Goal: Task Accomplishment & Management: Manage account settings

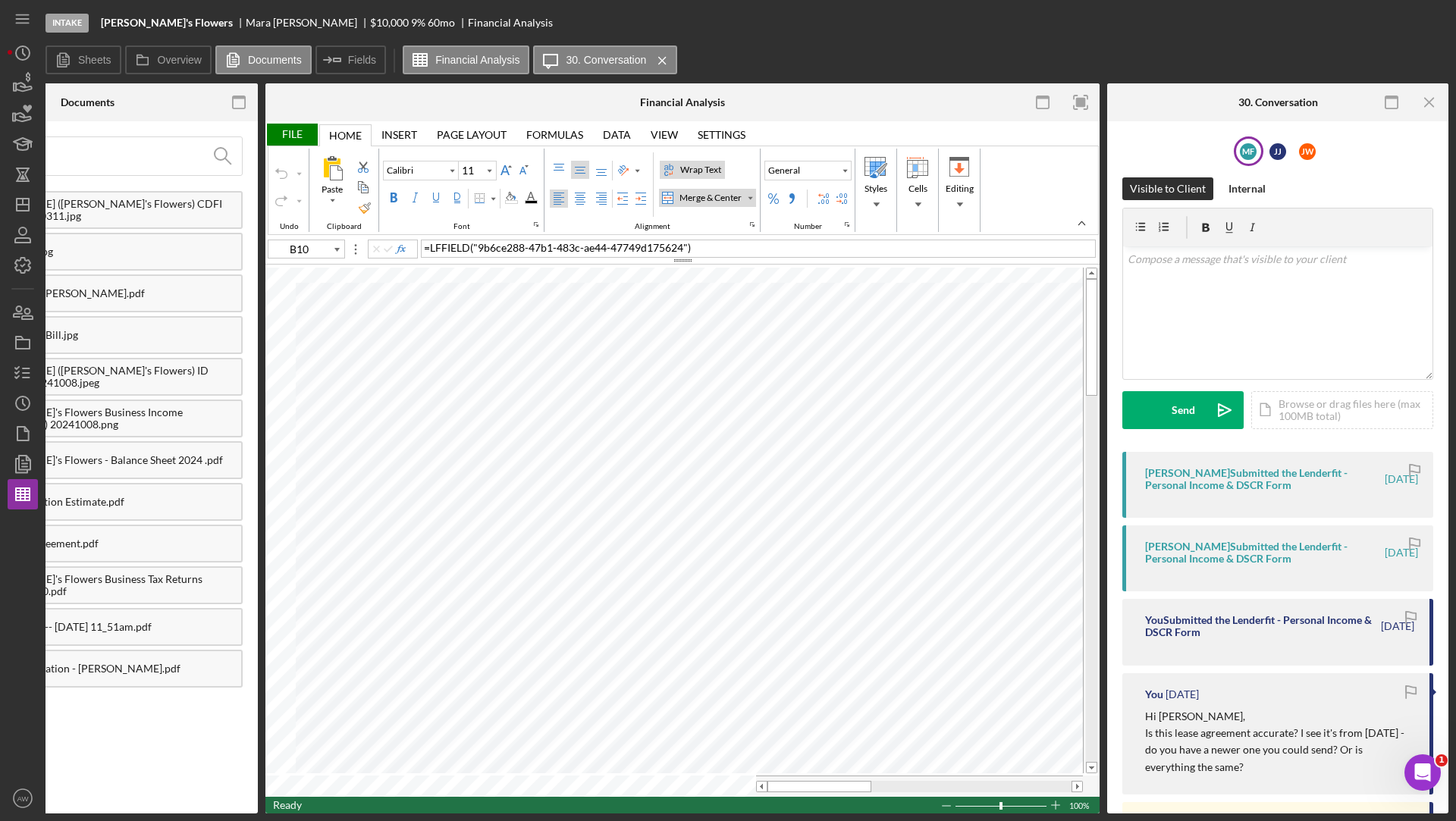
scroll to position [942, 0]
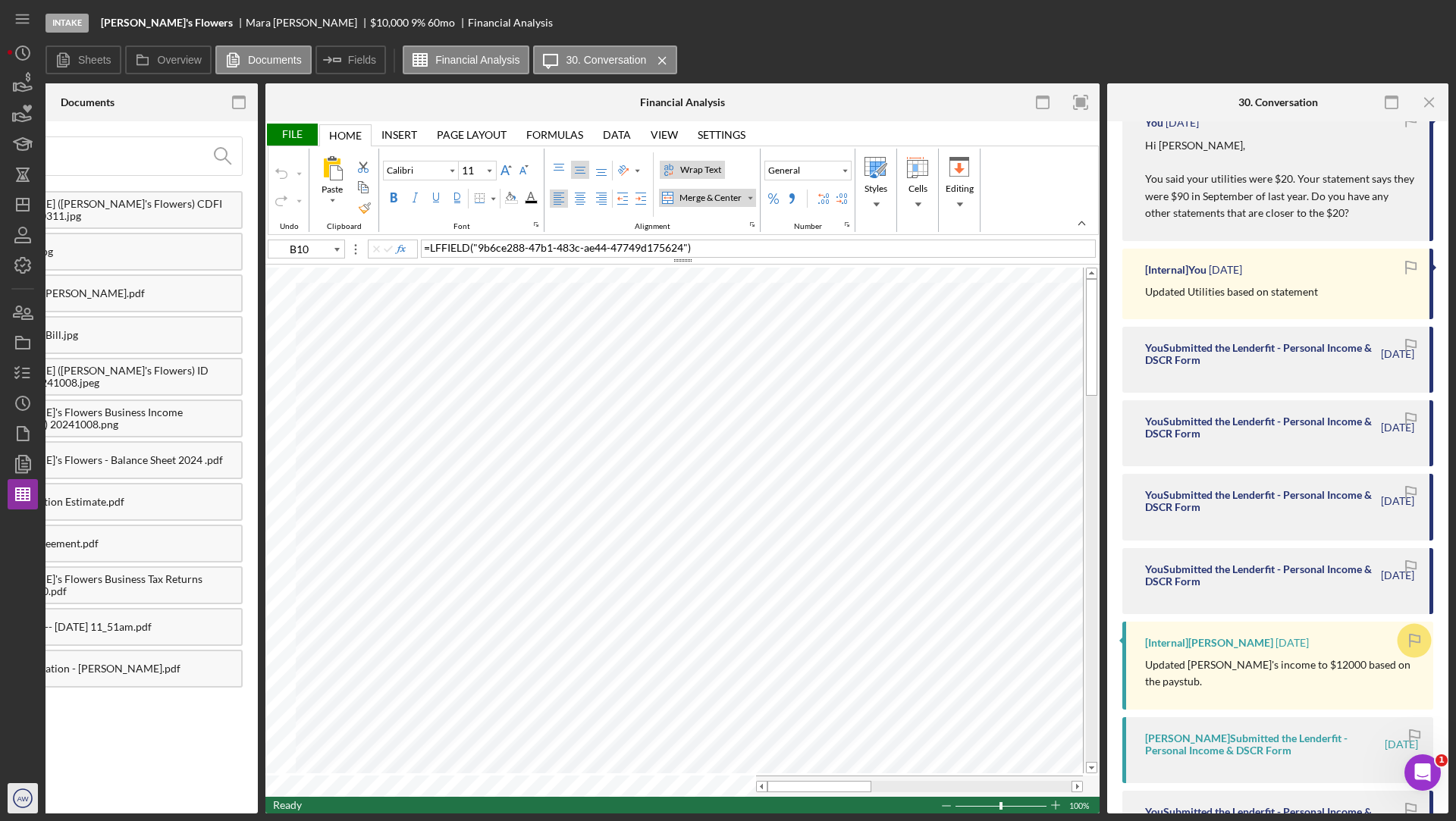
click at [17, 794] on text "AW" at bounding box center [23, 798] width 12 height 9
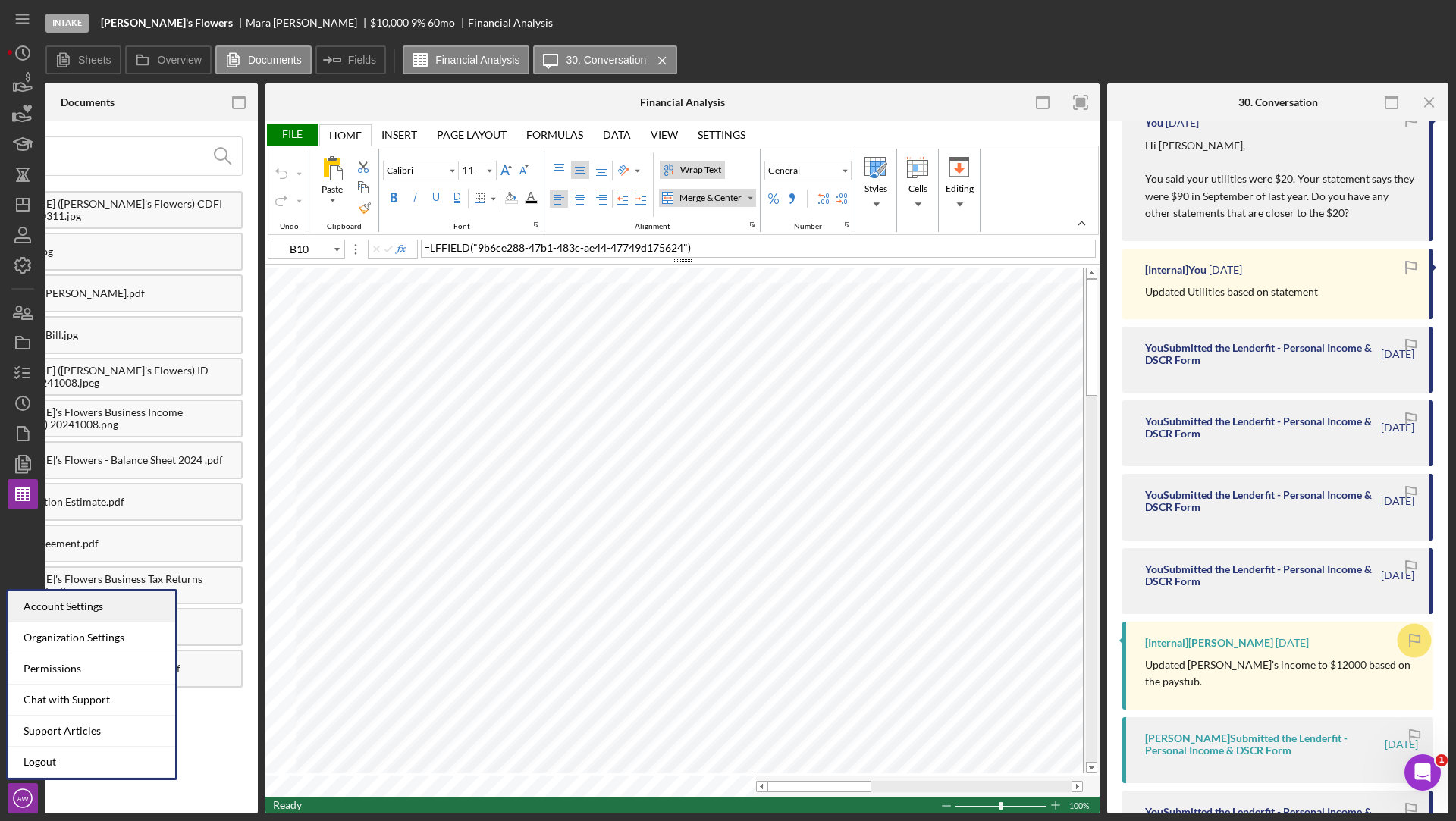
click at [75, 612] on div "Account Settings" at bounding box center [92, 607] width 167 height 31
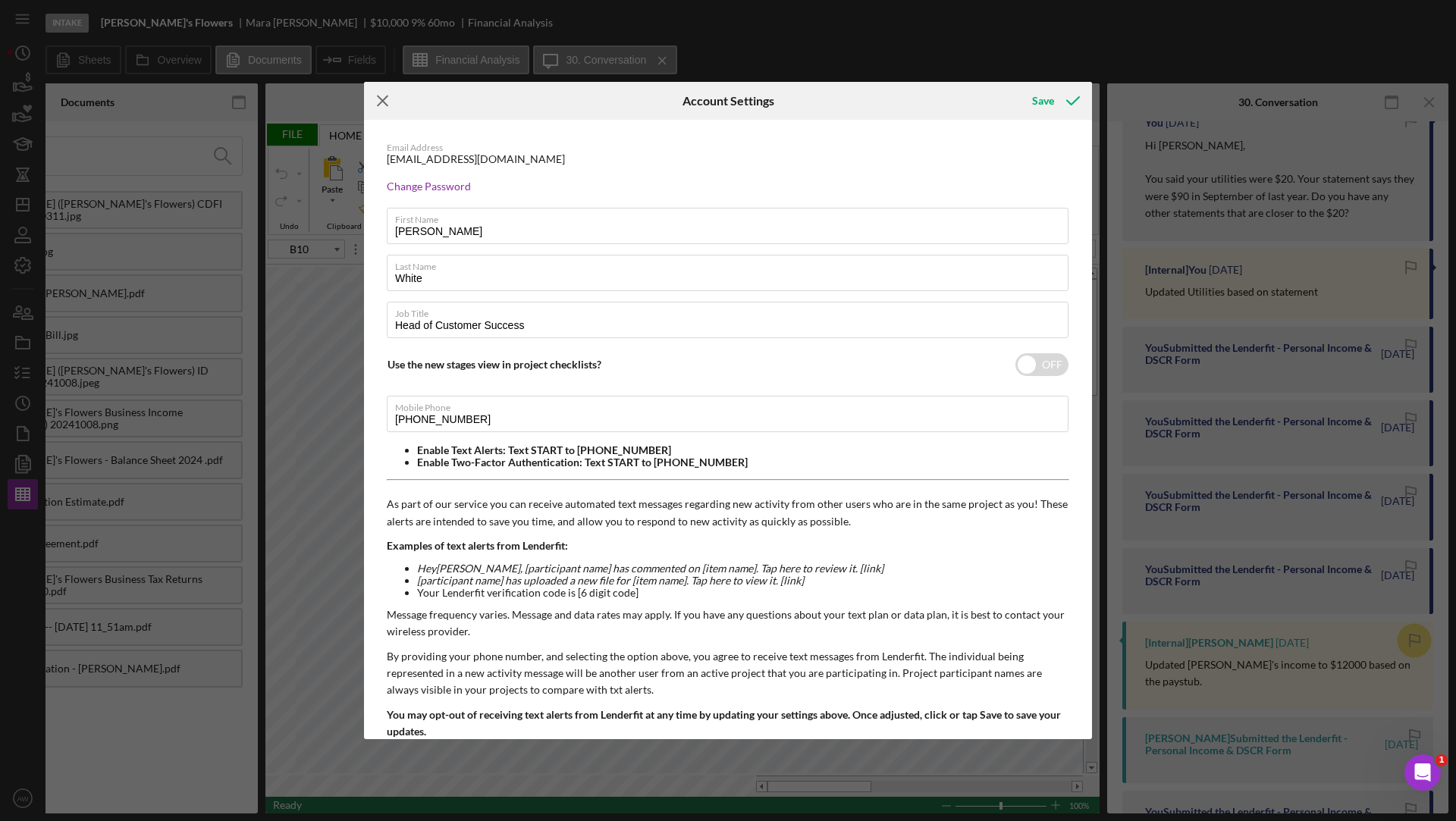
click at [394, 103] on icon "Icon/Menu Close" at bounding box center [383, 100] width 38 height 38
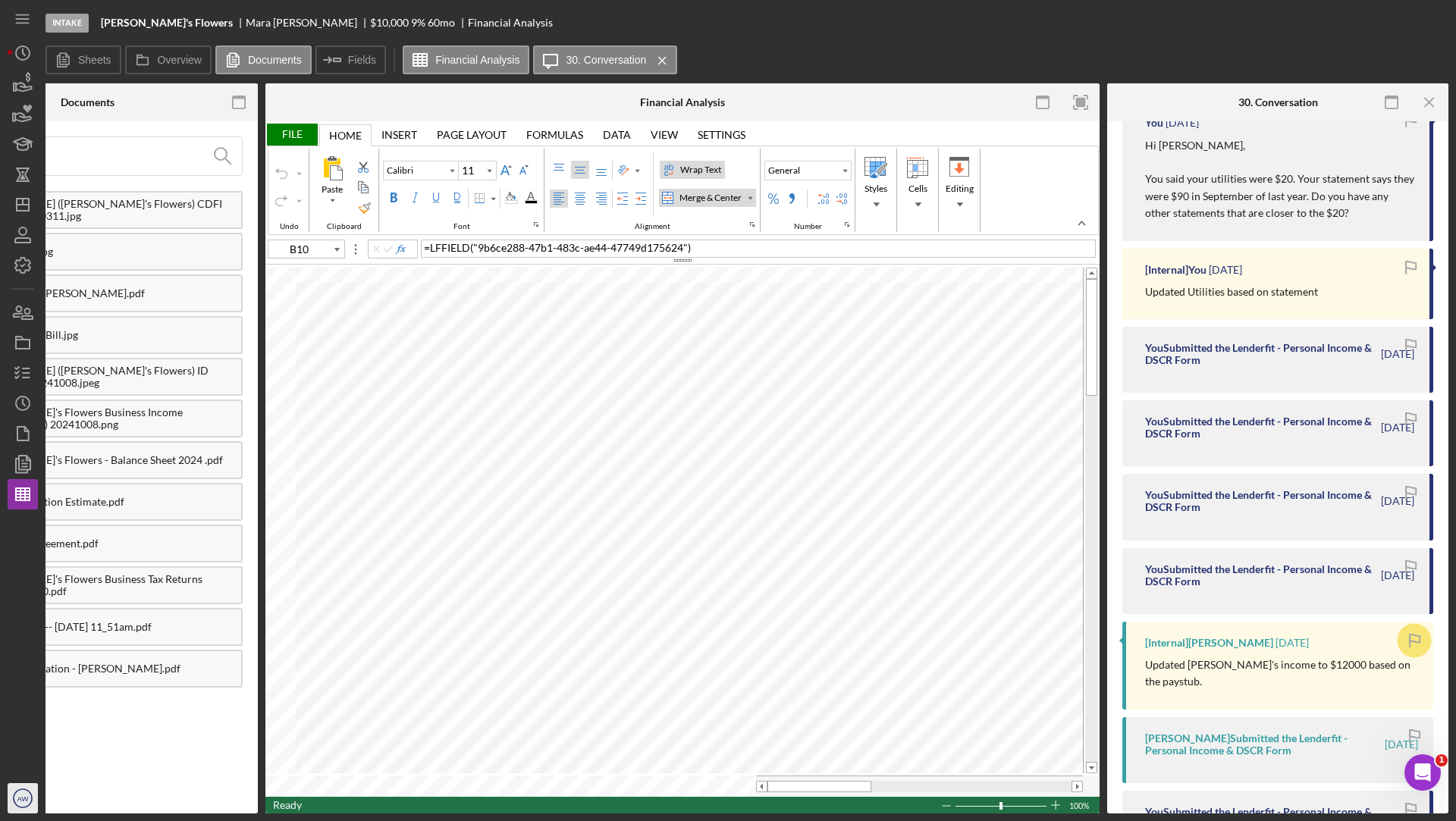
click at [15, 798] on icon "AW" at bounding box center [23, 798] width 30 height 38
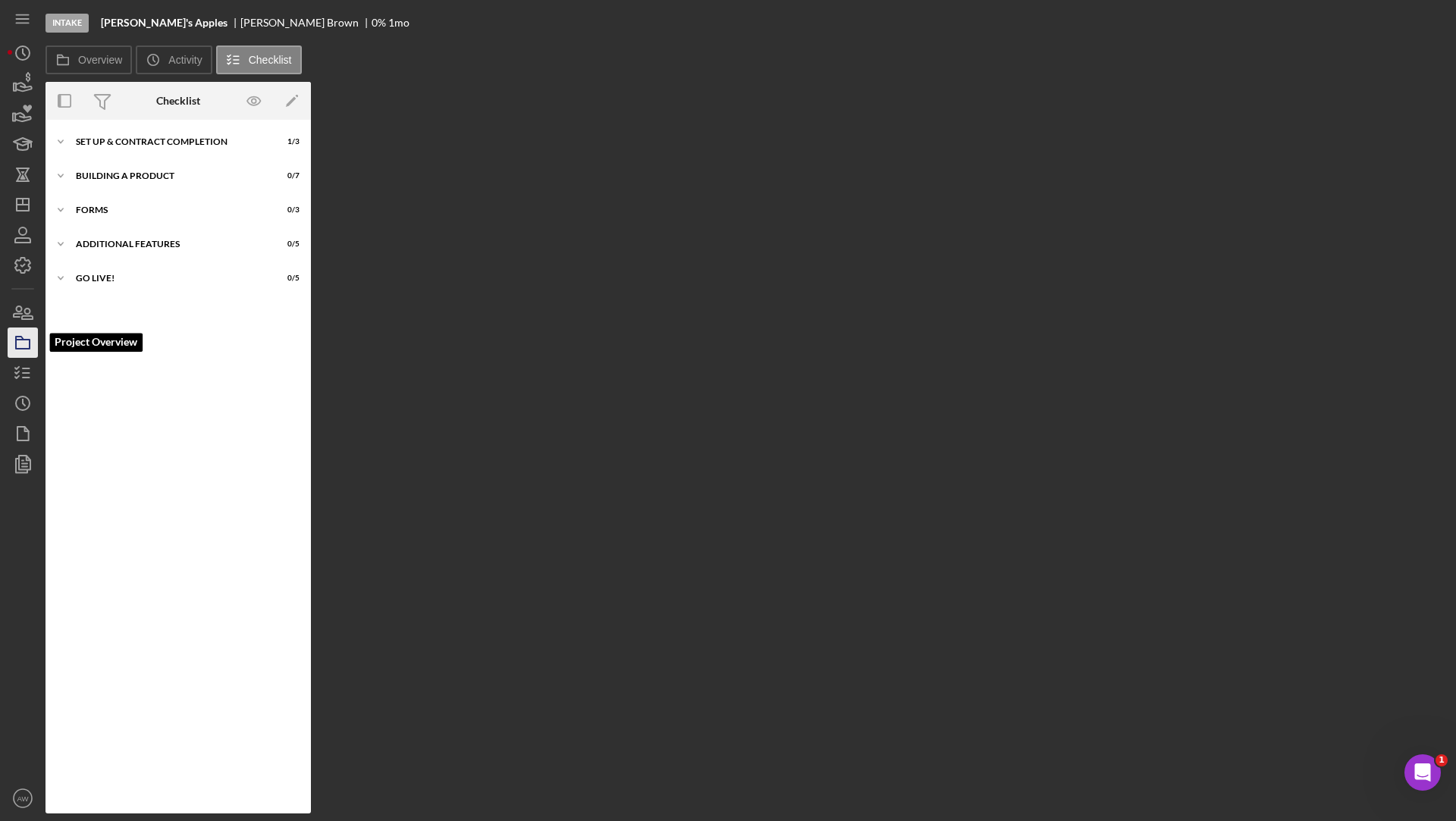
click at [20, 337] on polygon "button" at bounding box center [20, 338] width 8 height 3
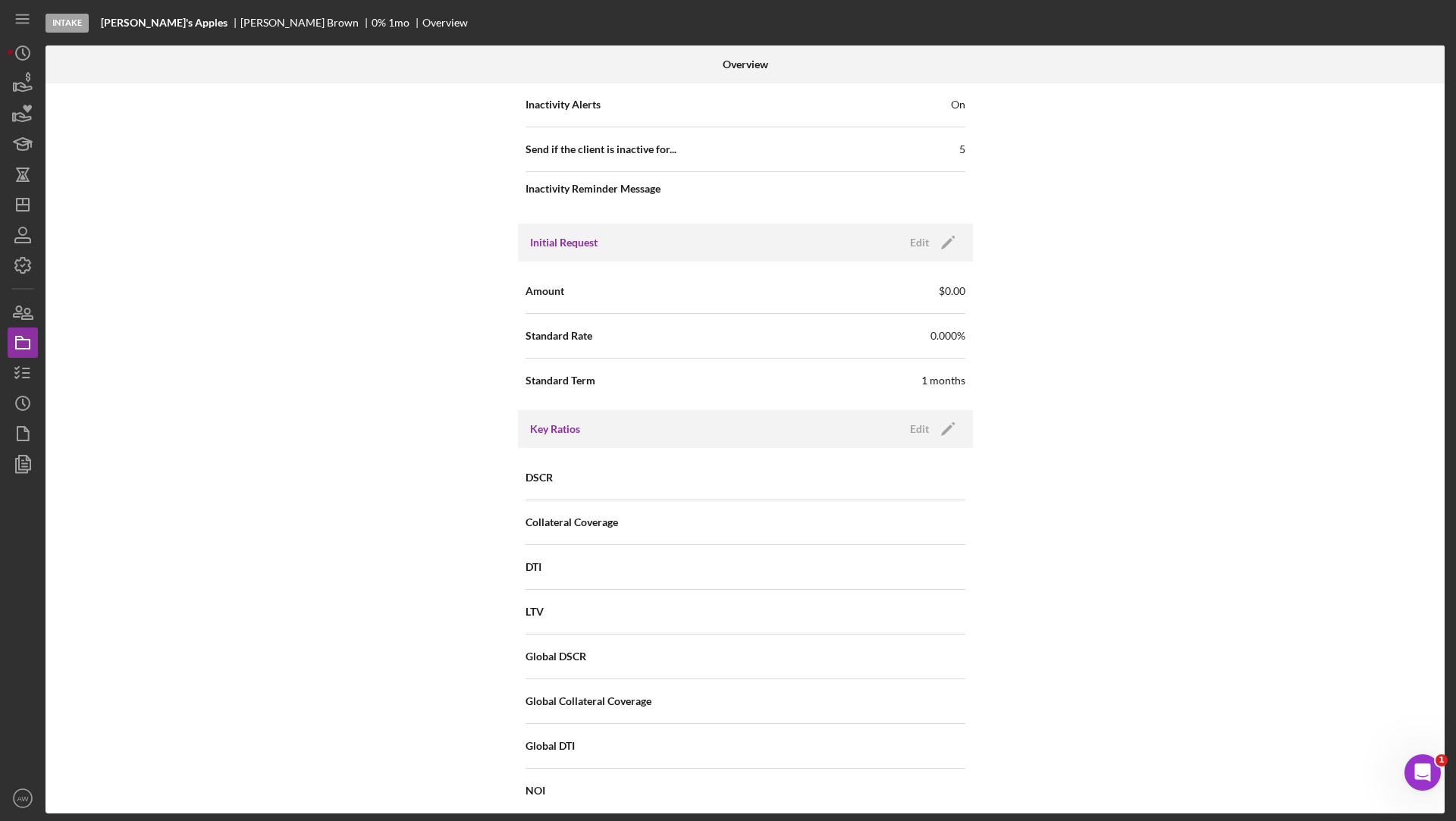
scroll to position [714, 0]
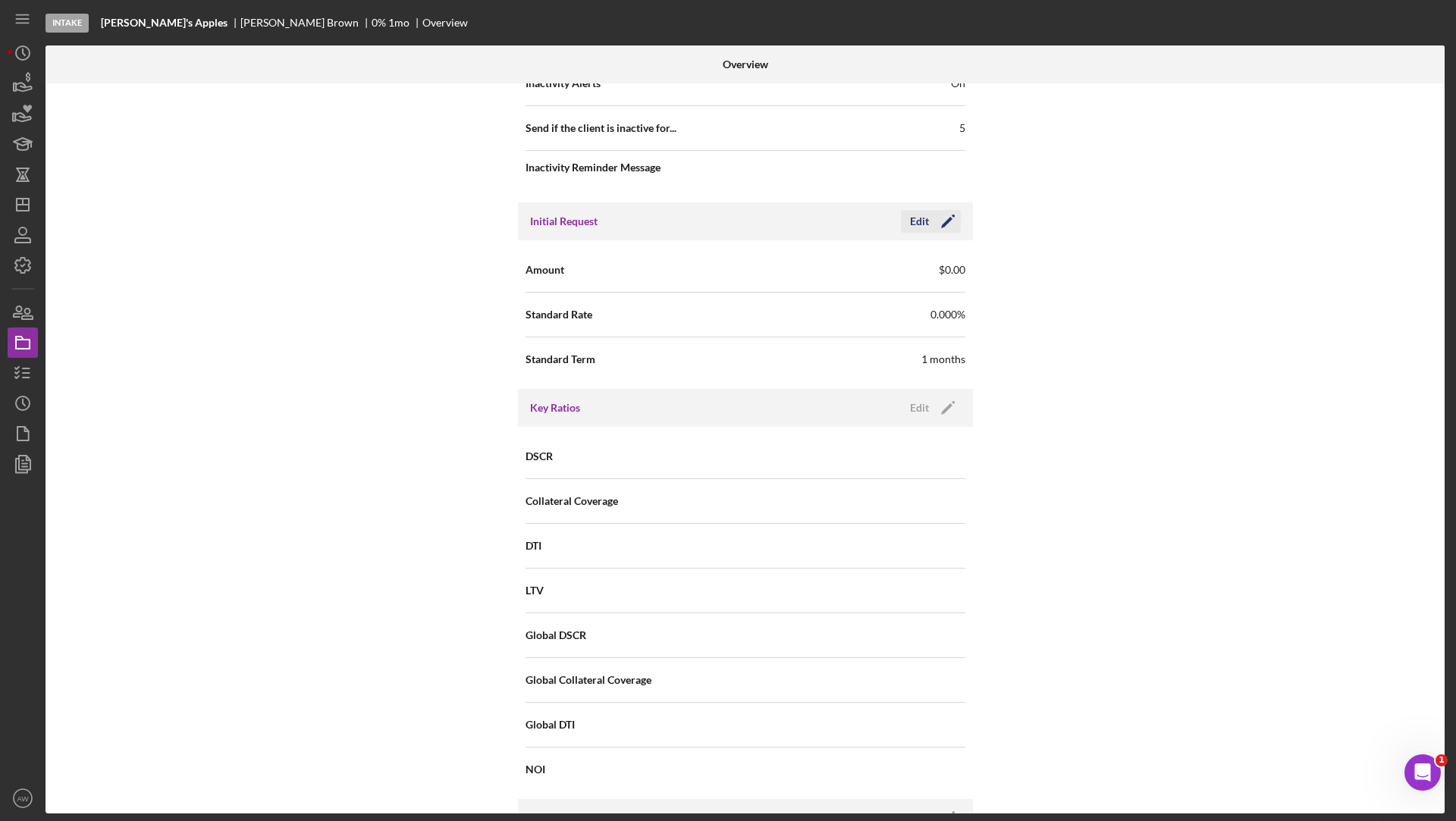
click at [917, 217] on div "Edit" at bounding box center [919, 221] width 19 height 23
click at [838, 272] on input "$0" at bounding box center [856, 269] width 220 height 36
type input "$0"
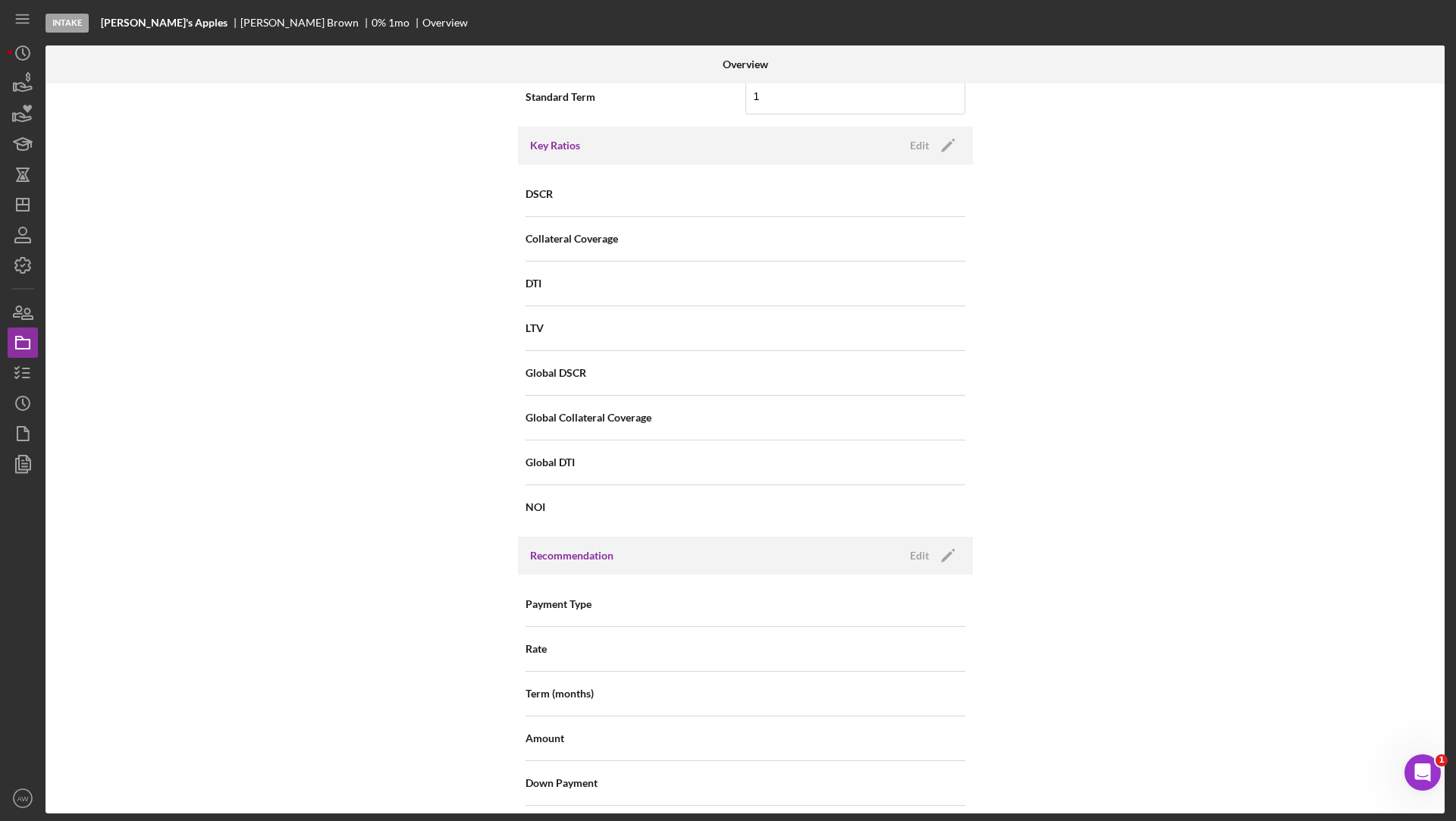
scroll to position [1473, 0]
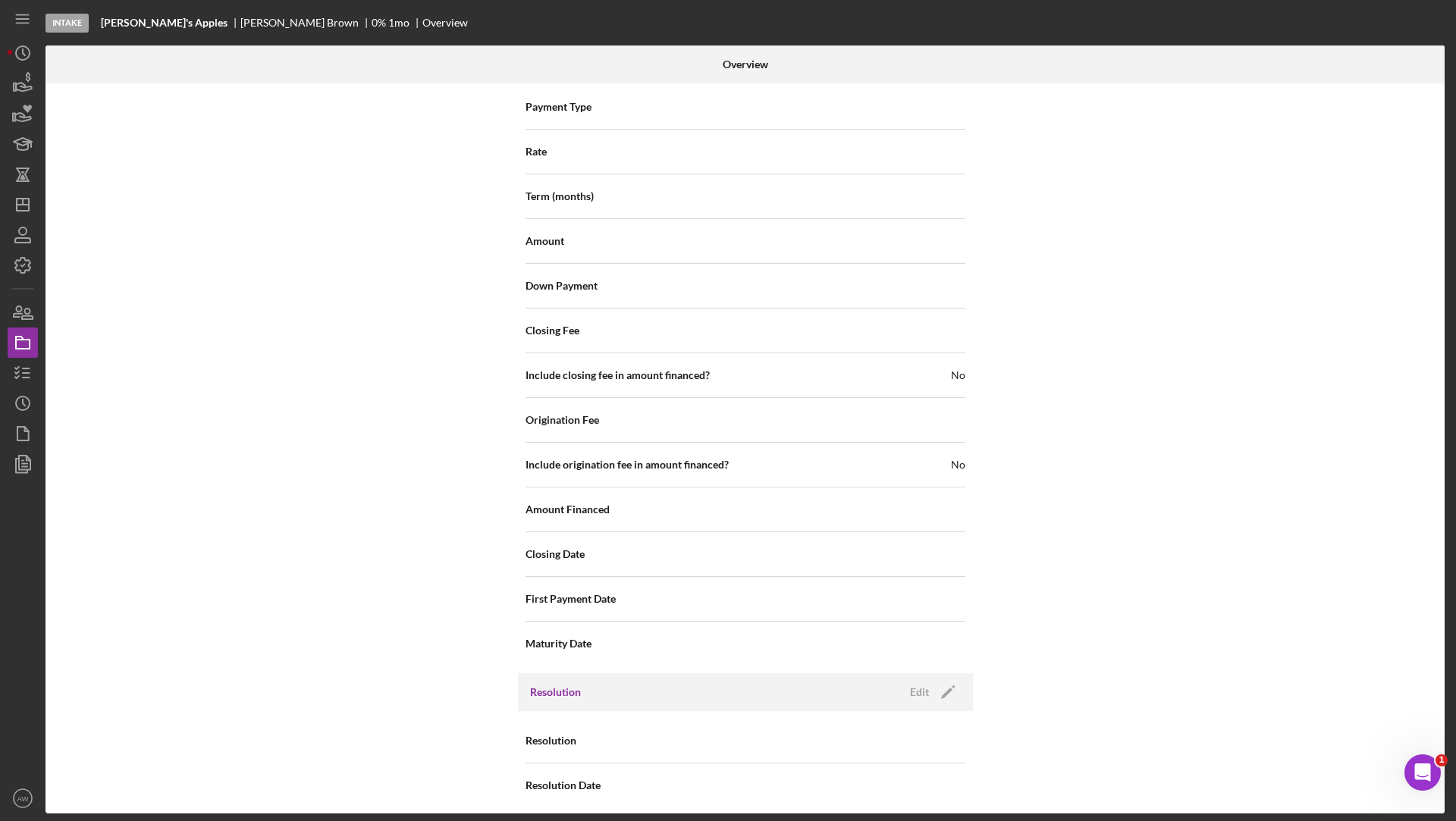
type input "$50,050"
click at [916, 681] on div "Edit" at bounding box center [919, 692] width 19 height 23
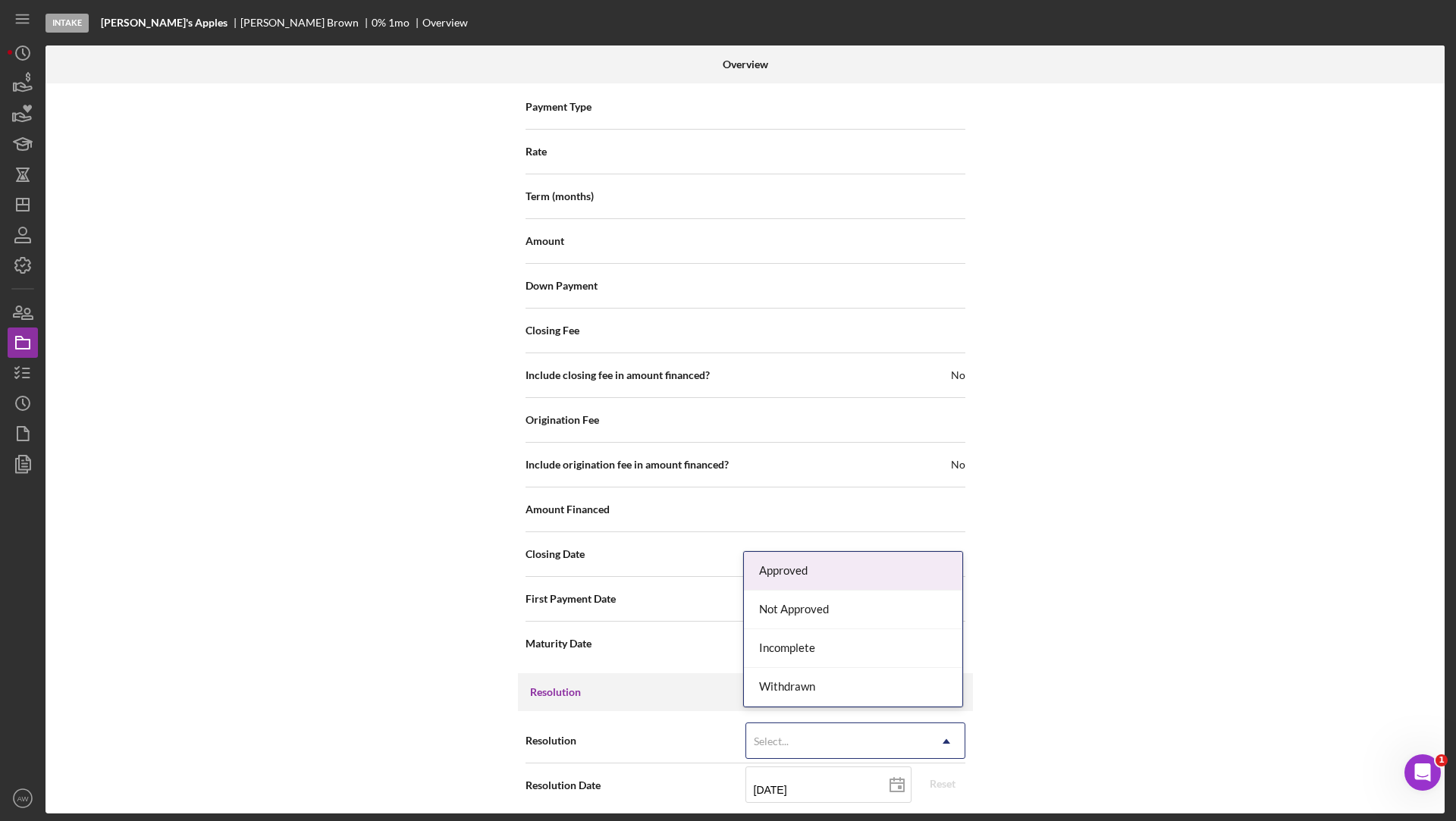
click at [772, 723] on div "Select..." at bounding box center [838, 740] width 182 height 35
click at [781, 555] on div "Approved" at bounding box center [853, 571] width 218 height 39
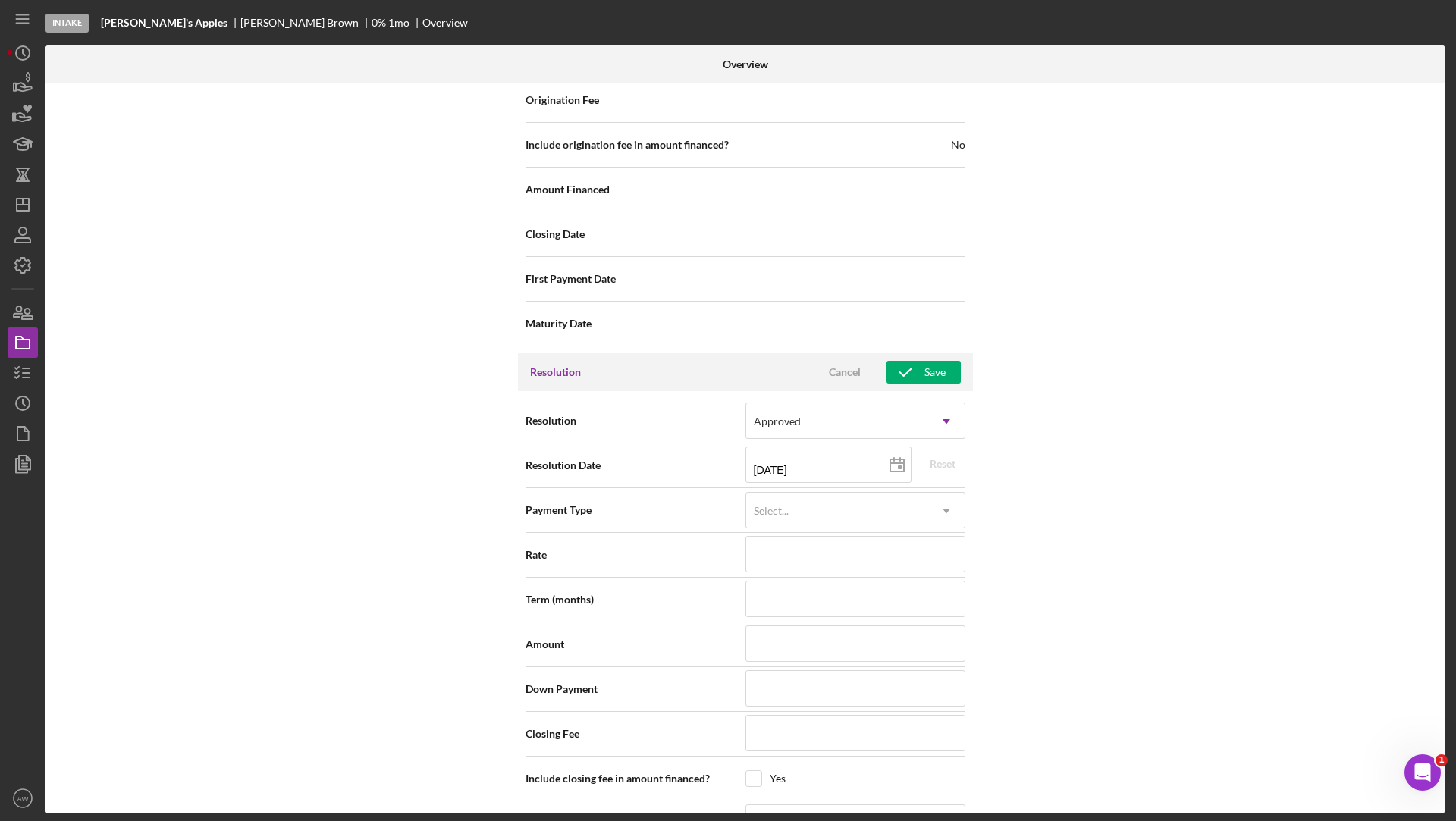
scroll to position [2052, 0]
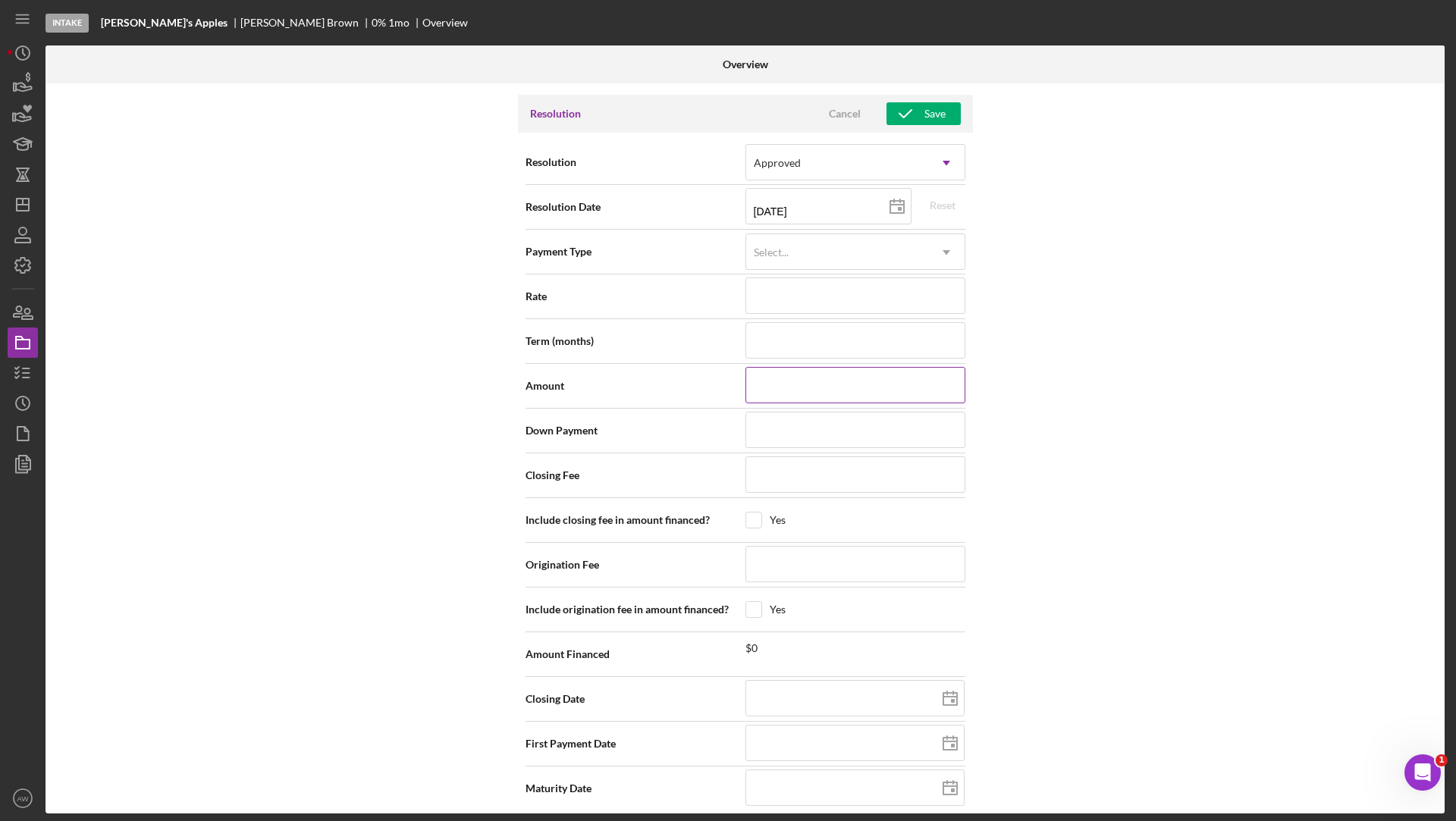
click at [786, 367] on input at bounding box center [856, 385] width 220 height 36
type input "$1,200,000"
click at [986, 422] on div "Internal Workflow Stage Intake Icon/Dropdown Arrow Archive (can unarchive later…" at bounding box center [745, 448] width 1399 height 730
click at [865, 380] on input "$1,200,000" at bounding box center [856, 385] width 220 height 36
type input "$1,200,000"
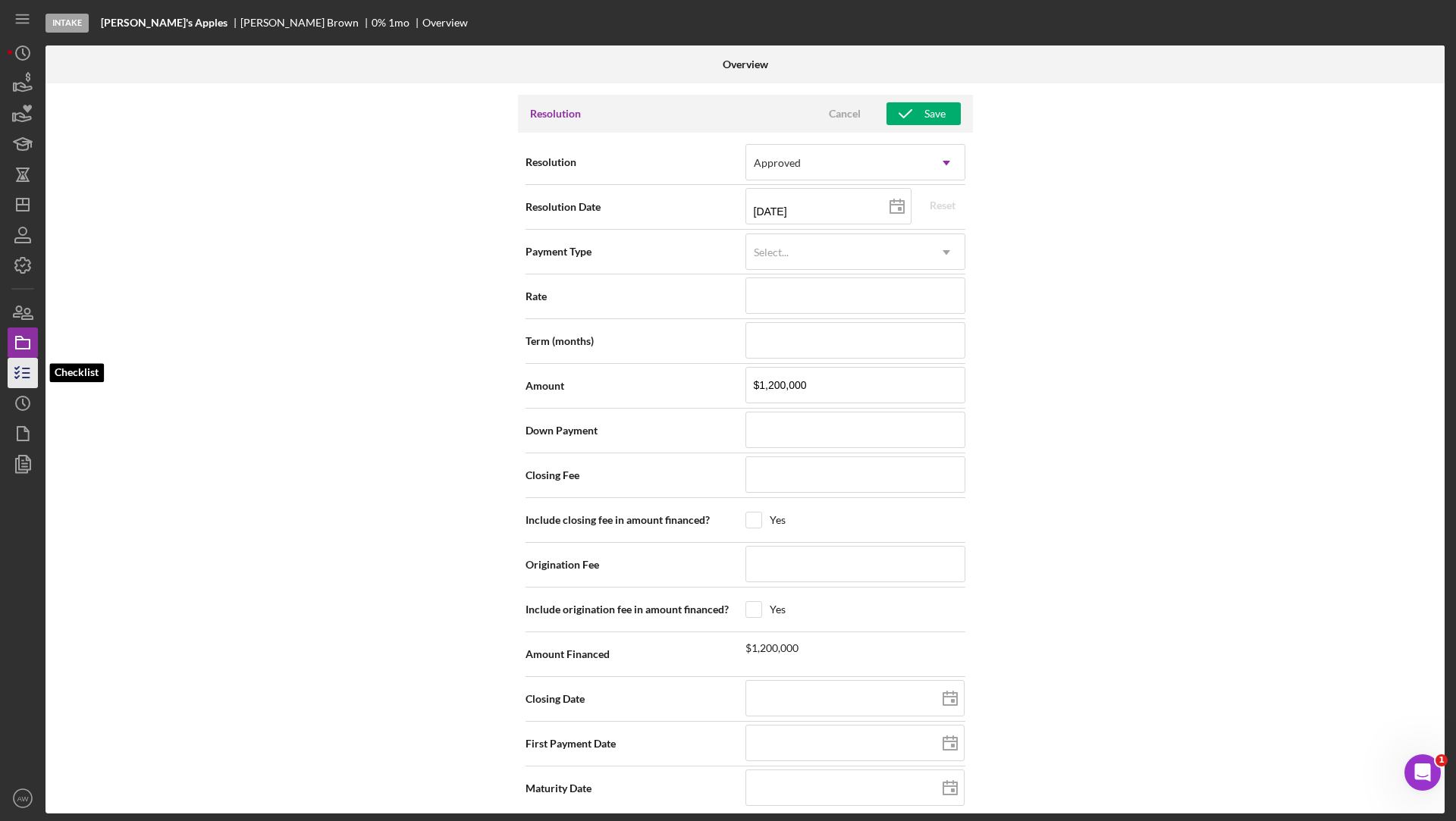
click at [17, 364] on icon "button" at bounding box center [23, 373] width 38 height 38
